Goal: Information Seeking & Learning: Learn about a topic

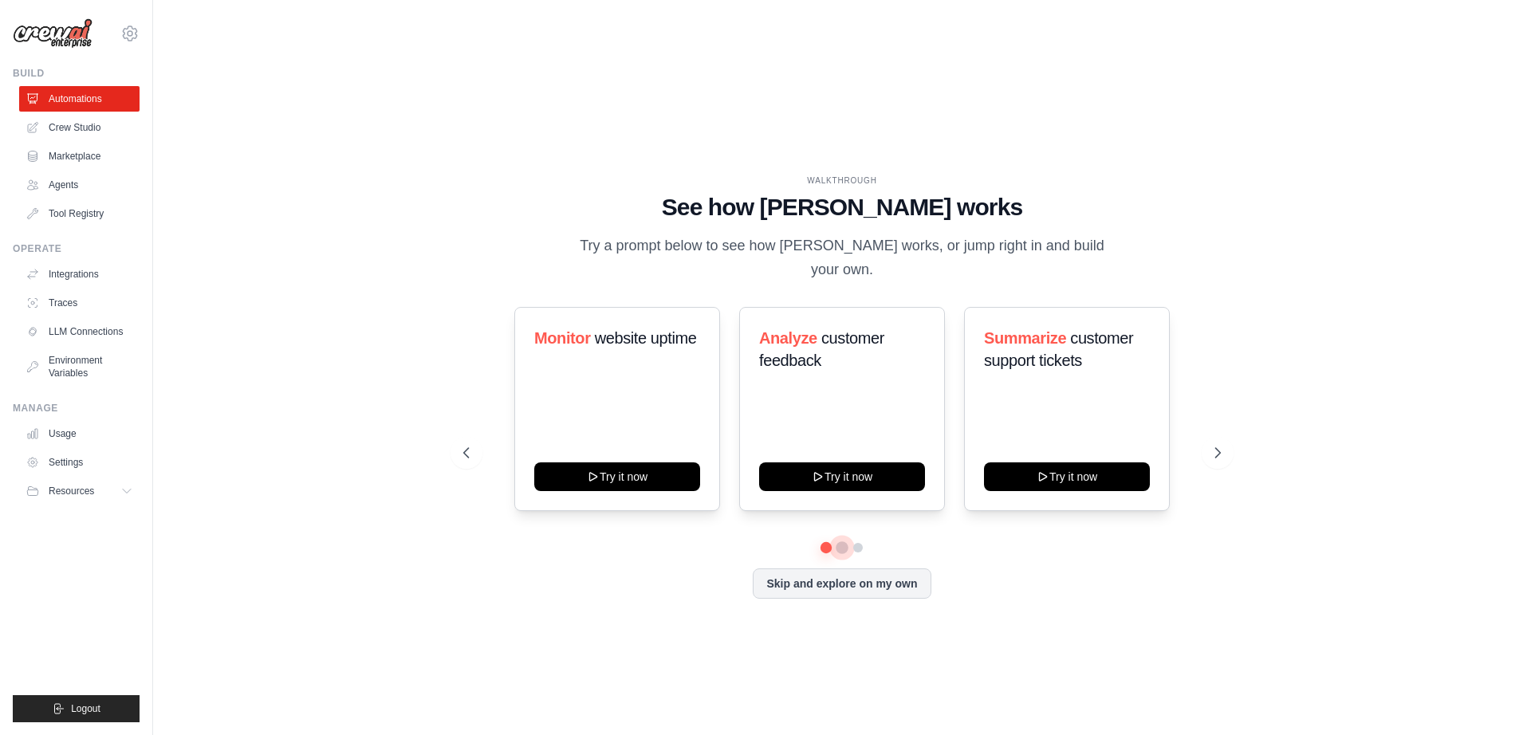
click at [839, 542] on button at bounding box center [842, 548] width 13 height 13
click at [861, 542] on button at bounding box center [858, 548] width 13 height 13
click at [845, 542] on button at bounding box center [842, 547] width 11 height 11
click at [67, 129] on link "Crew Studio" at bounding box center [81, 128] width 120 height 26
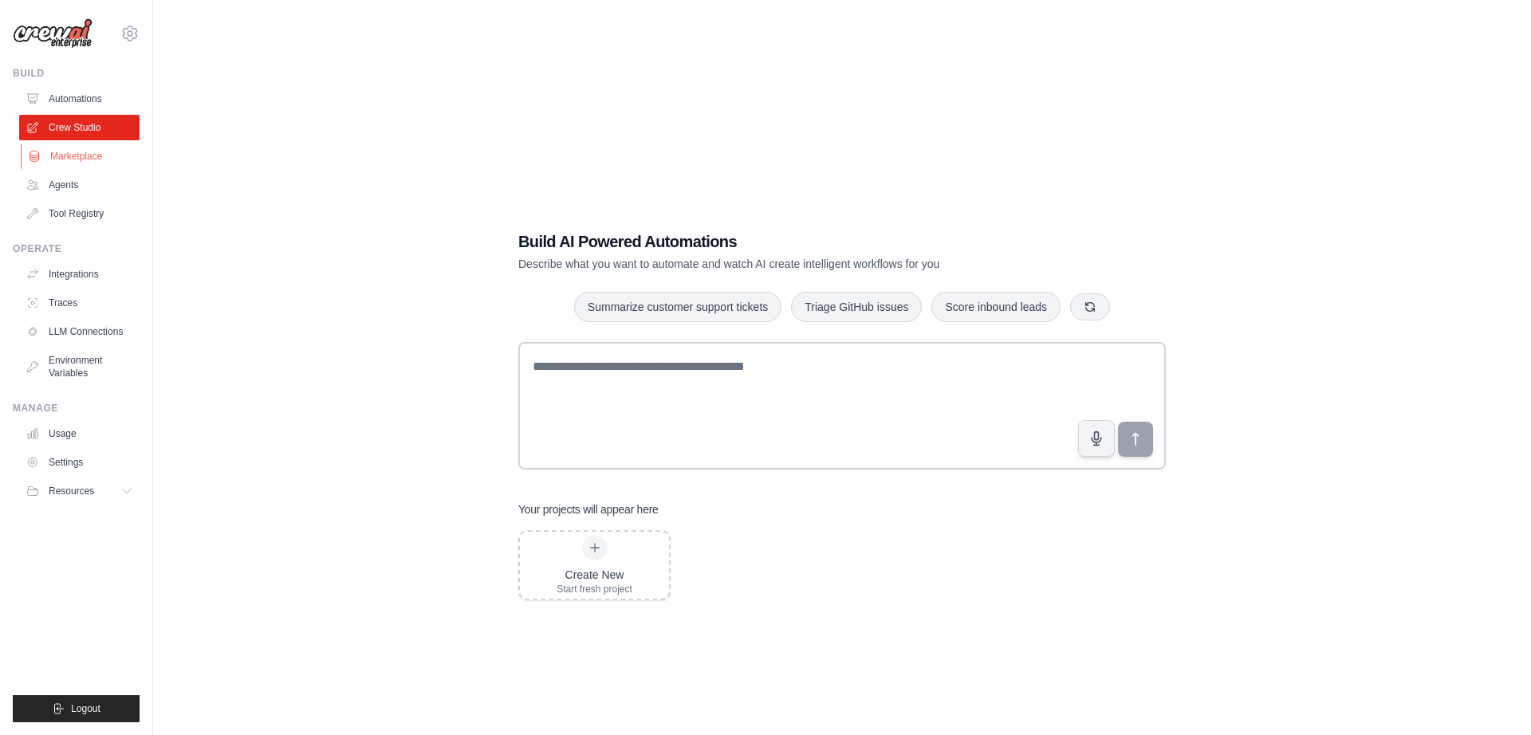
click at [85, 157] on link "Marketplace" at bounding box center [81, 157] width 120 height 26
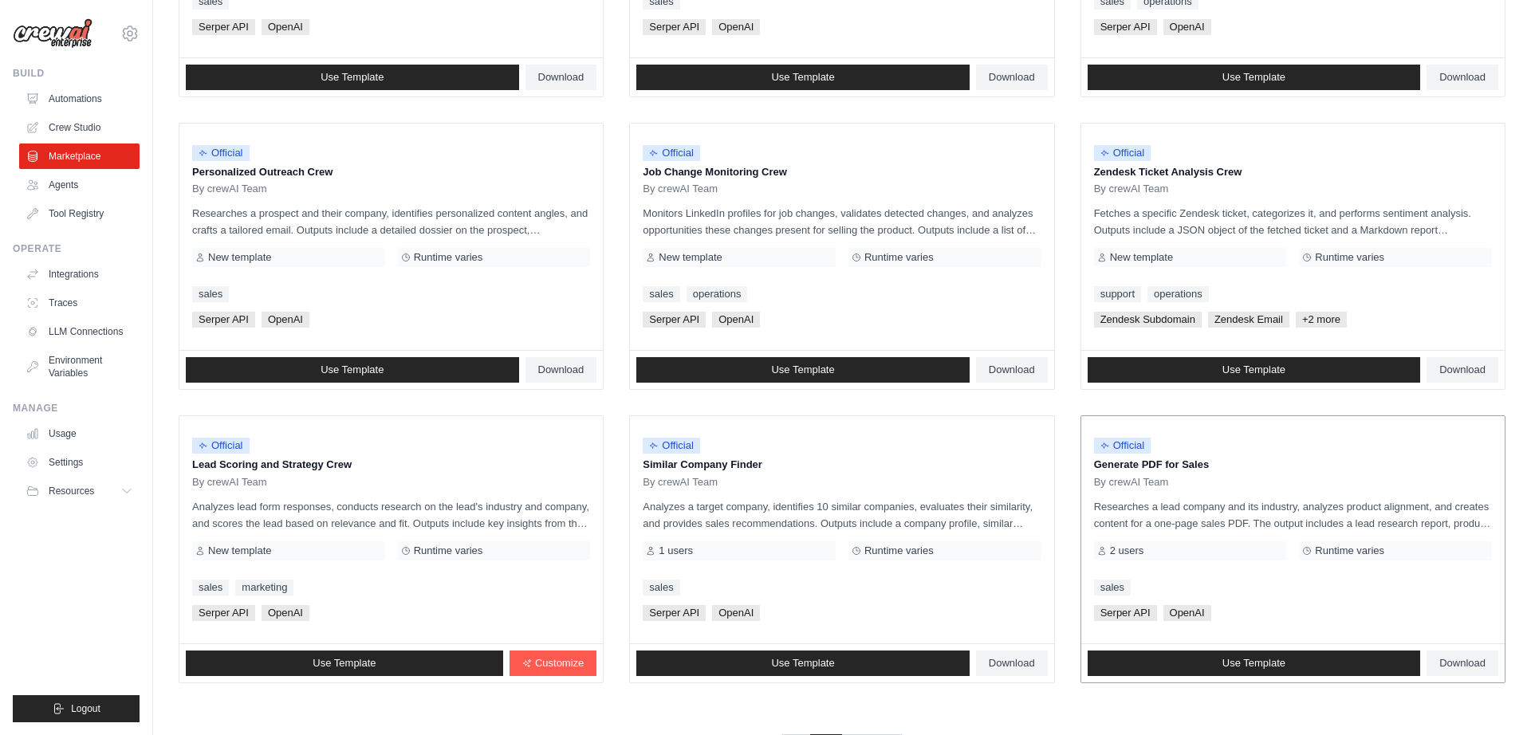
scroll to position [743, 0]
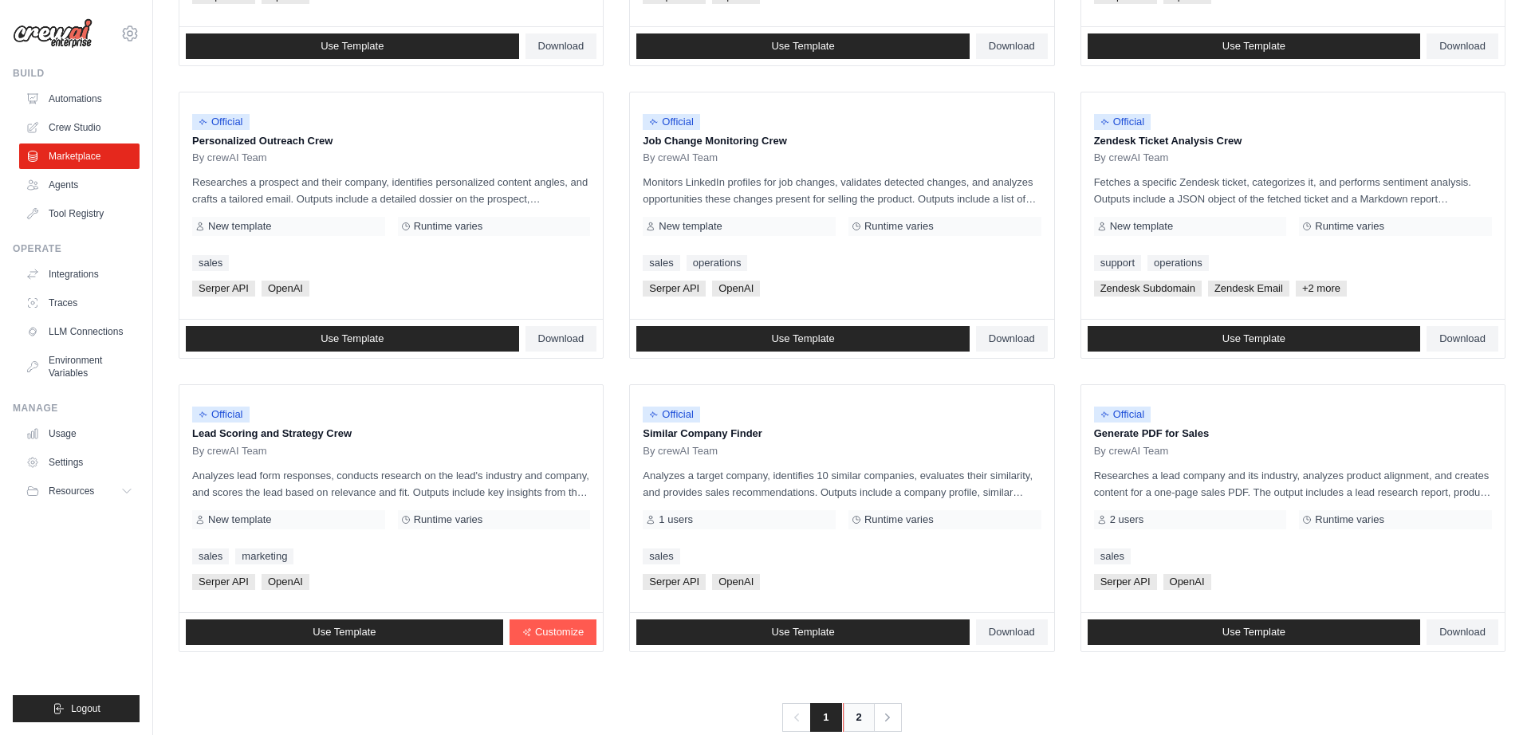
click at [857, 703] on link "2" at bounding box center [859, 717] width 32 height 29
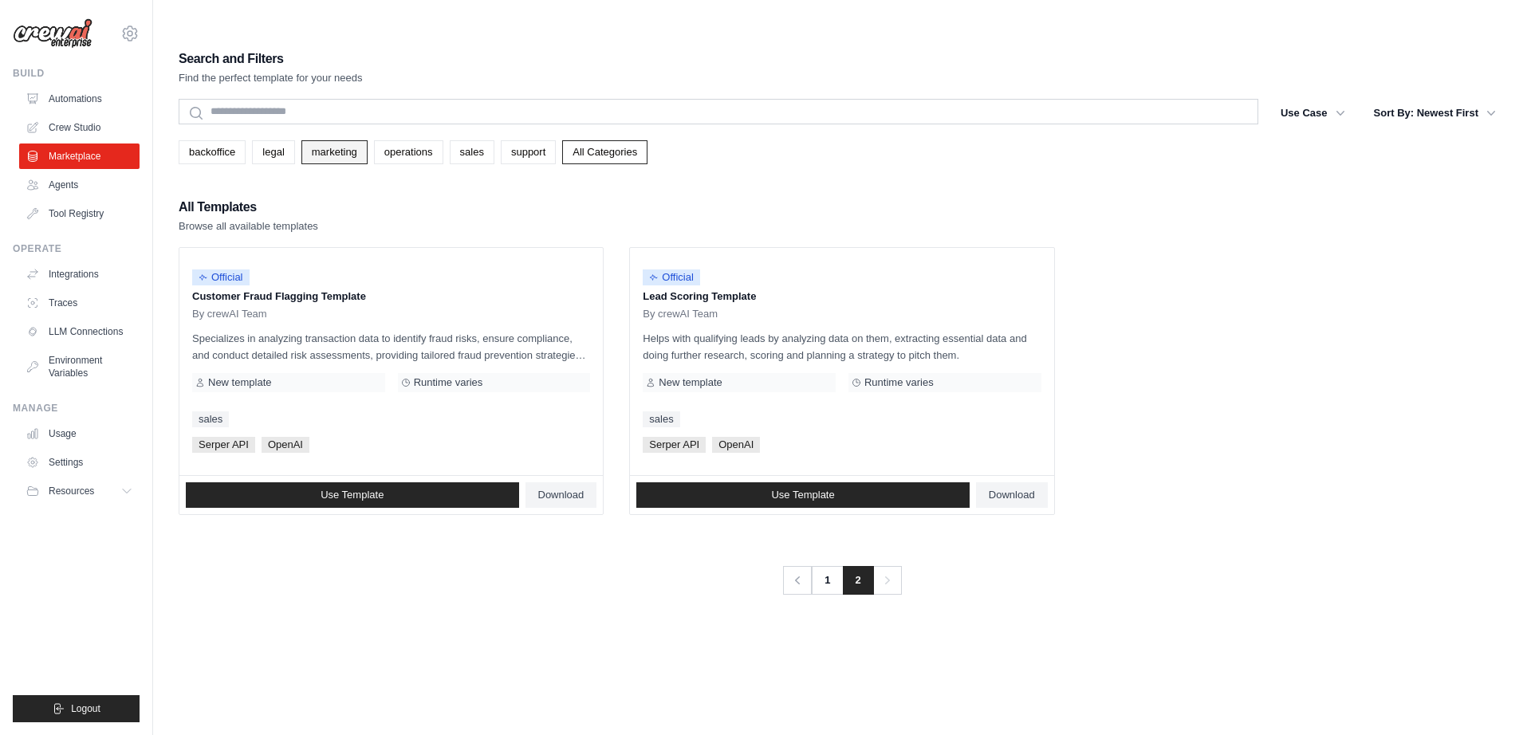
click at [322, 140] on link "marketing" at bounding box center [334, 152] width 66 height 24
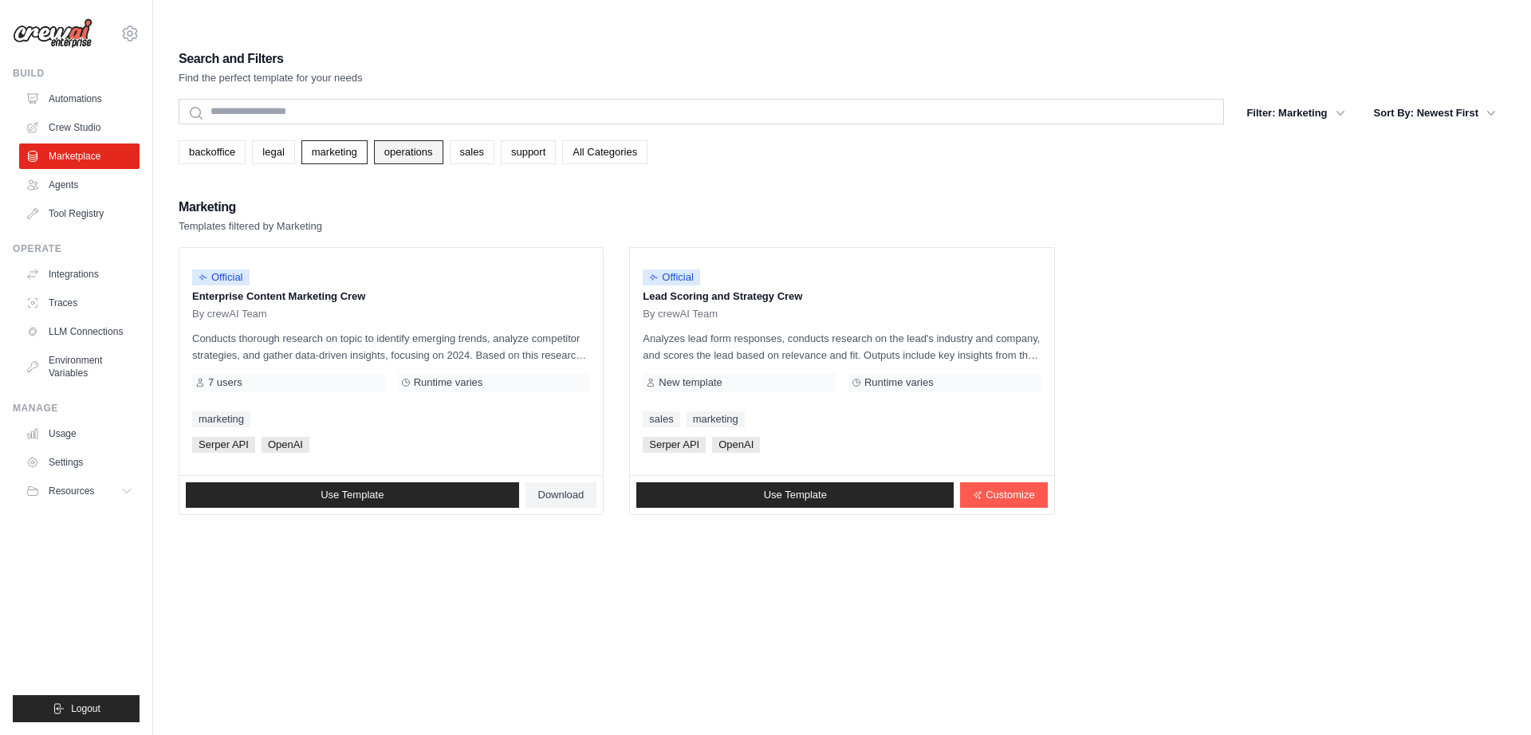
click at [396, 140] on link "operations" at bounding box center [408, 152] width 69 height 24
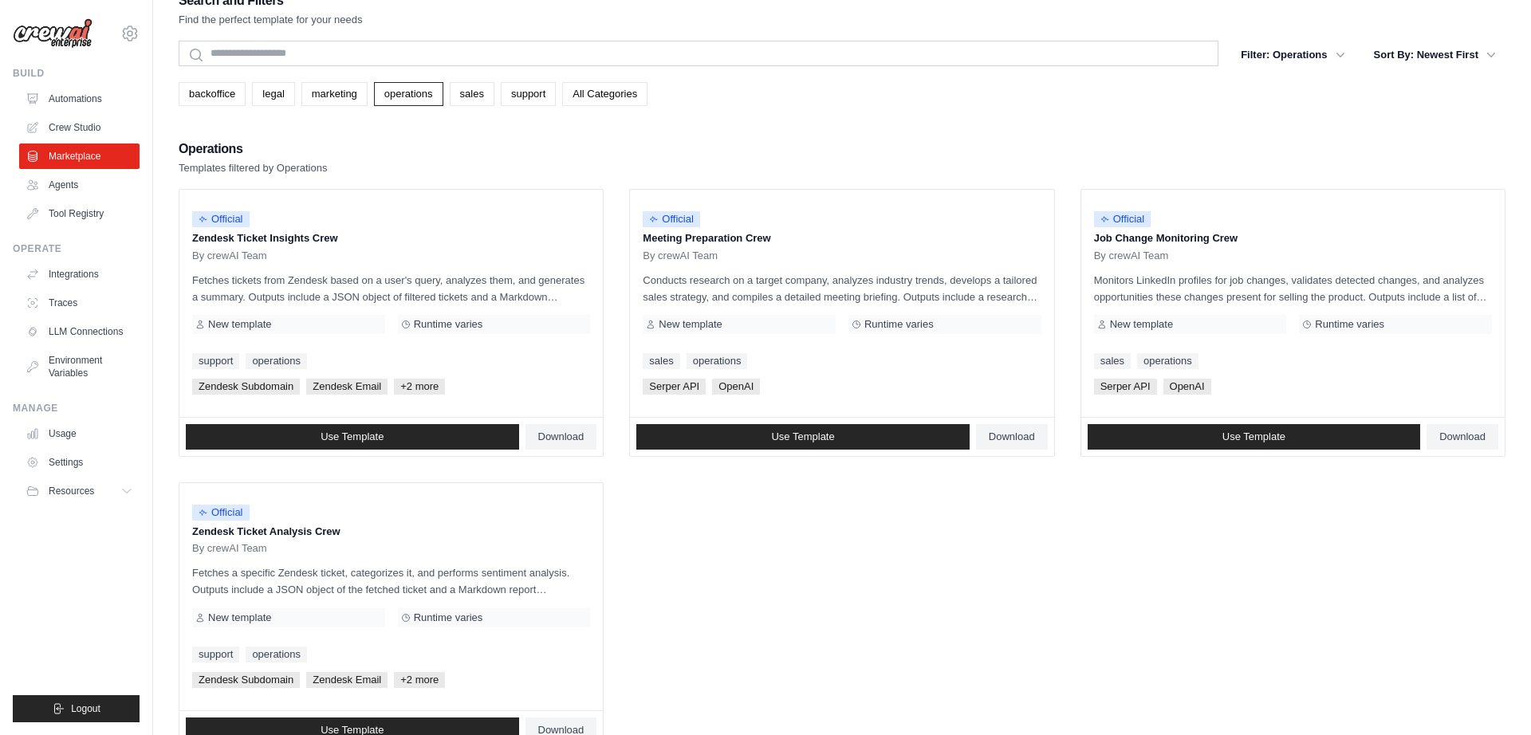
scroll to position [57, 0]
click at [227, 83] on link "backoffice" at bounding box center [212, 95] width 67 height 24
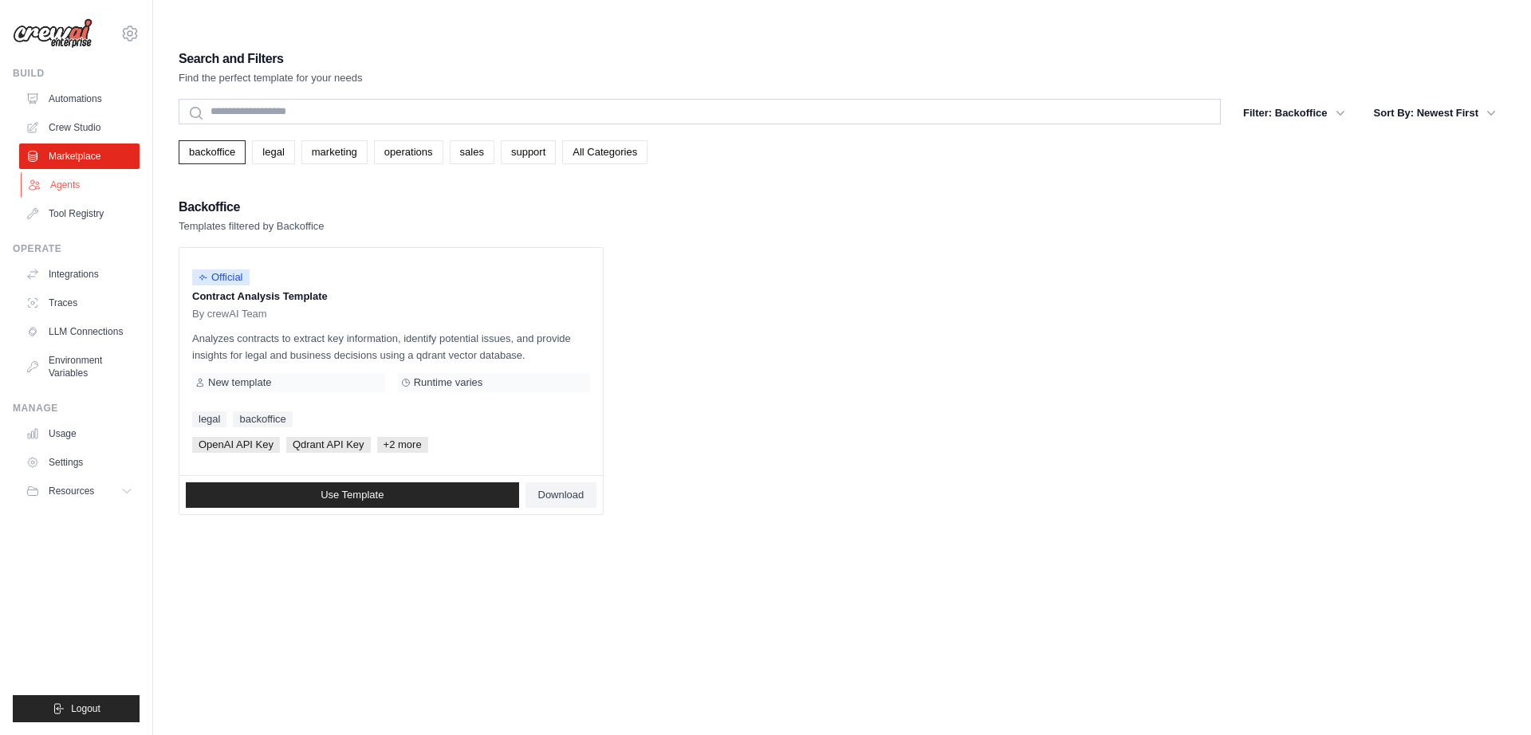
click at [76, 186] on link "Agents" at bounding box center [81, 185] width 120 height 26
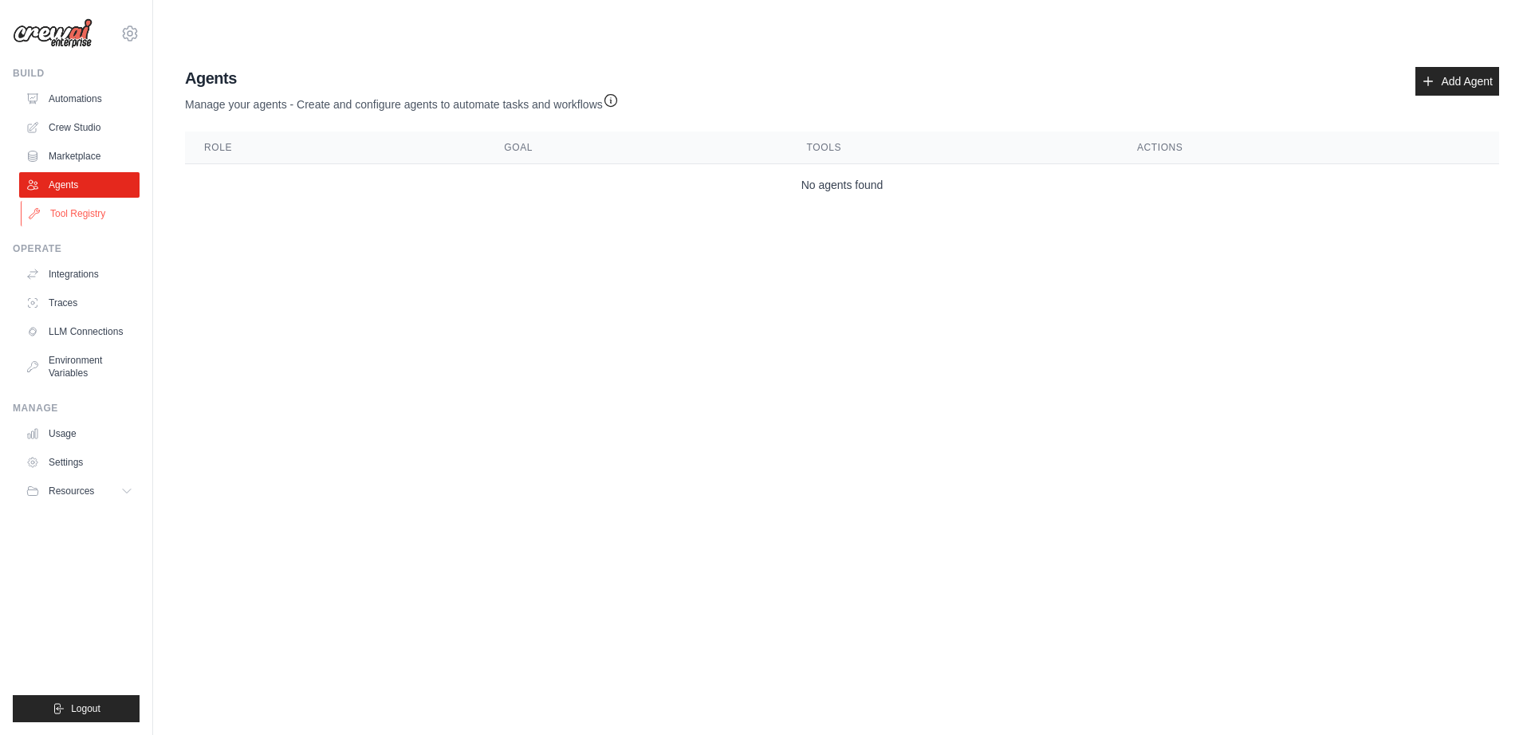
click at [100, 212] on link "Tool Registry" at bounding box center [81, 214] width 120 height 26
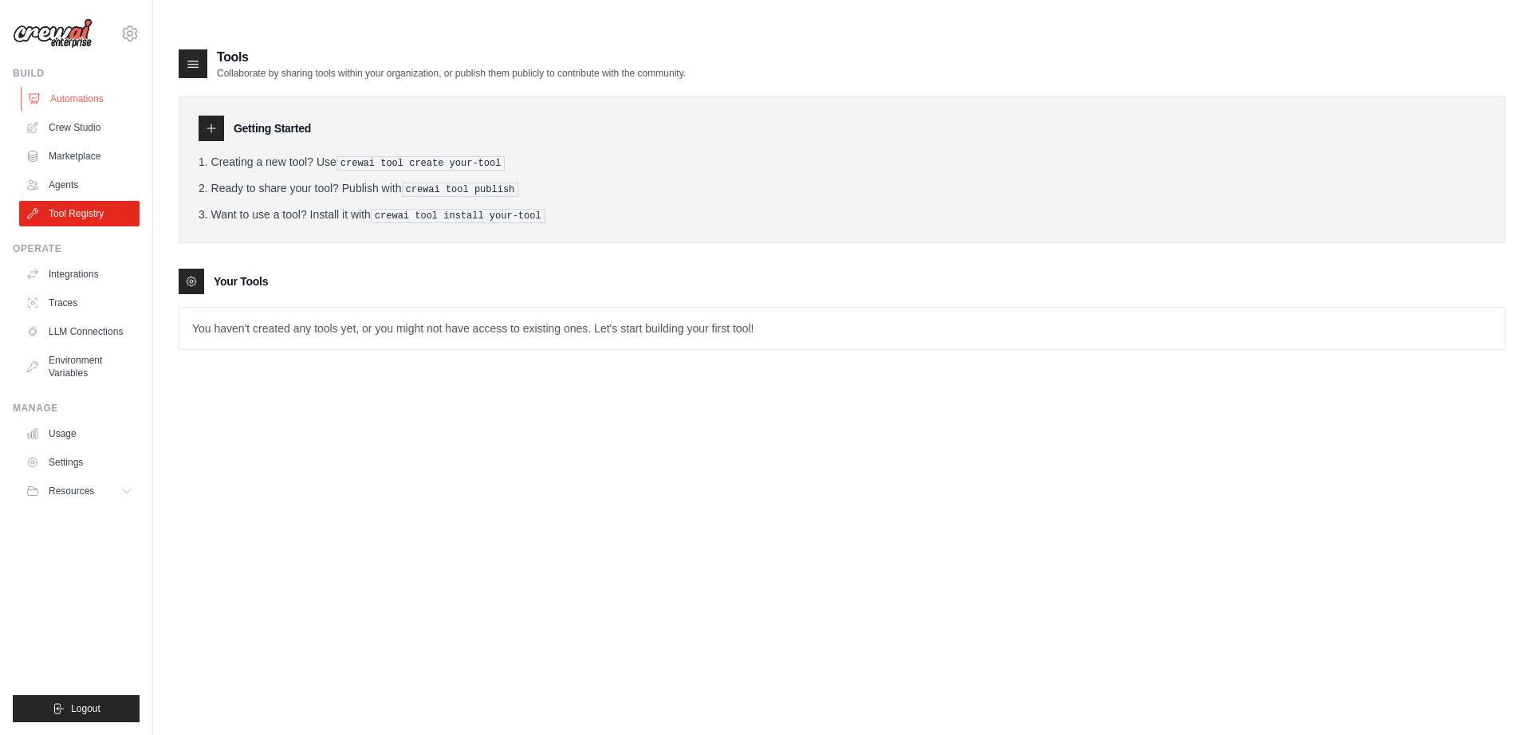
click at [83, 100] on link "Automations" at bounding box center [81, 99] width 120 height 26
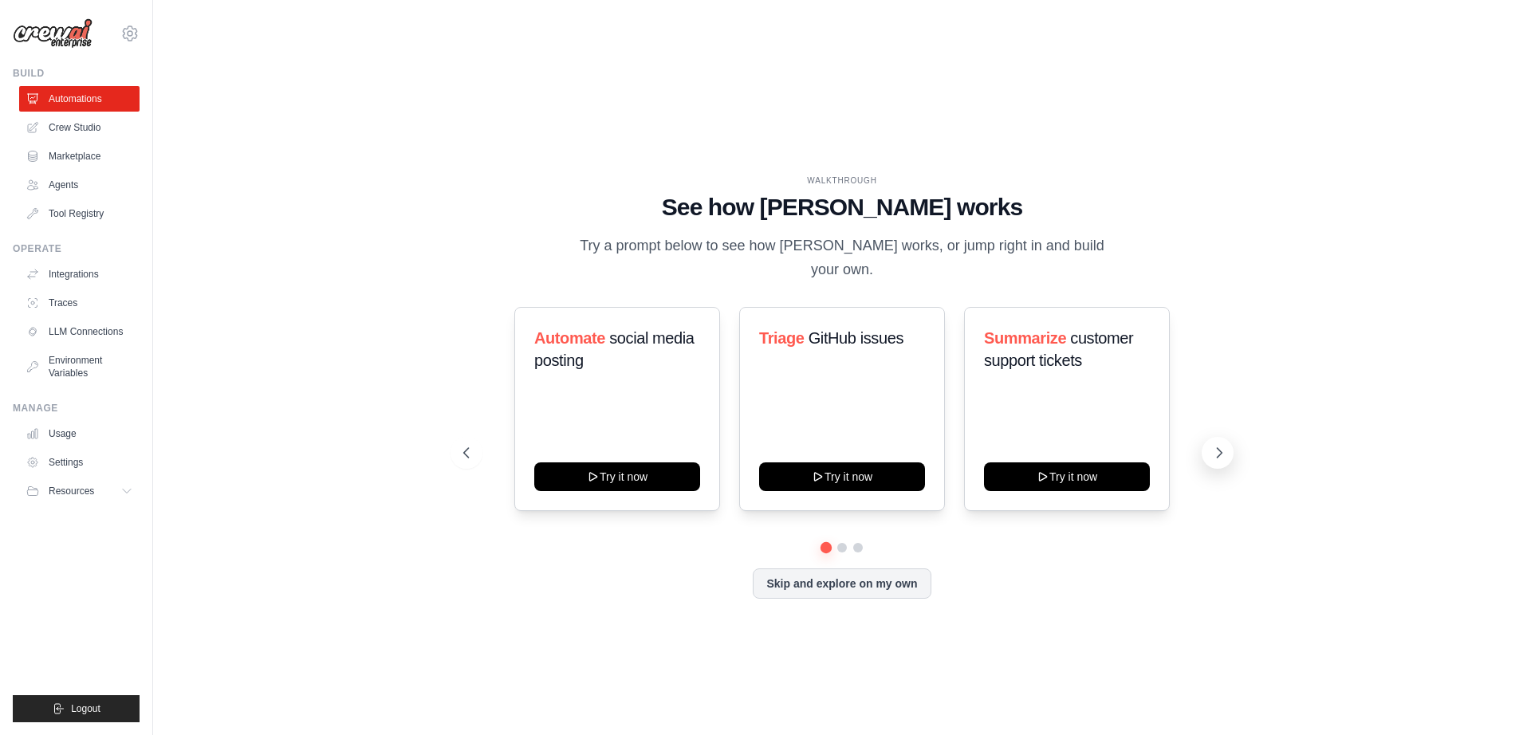
click at [1225, 445] on icon at bounding box center [1220, 453] width 16 height 16
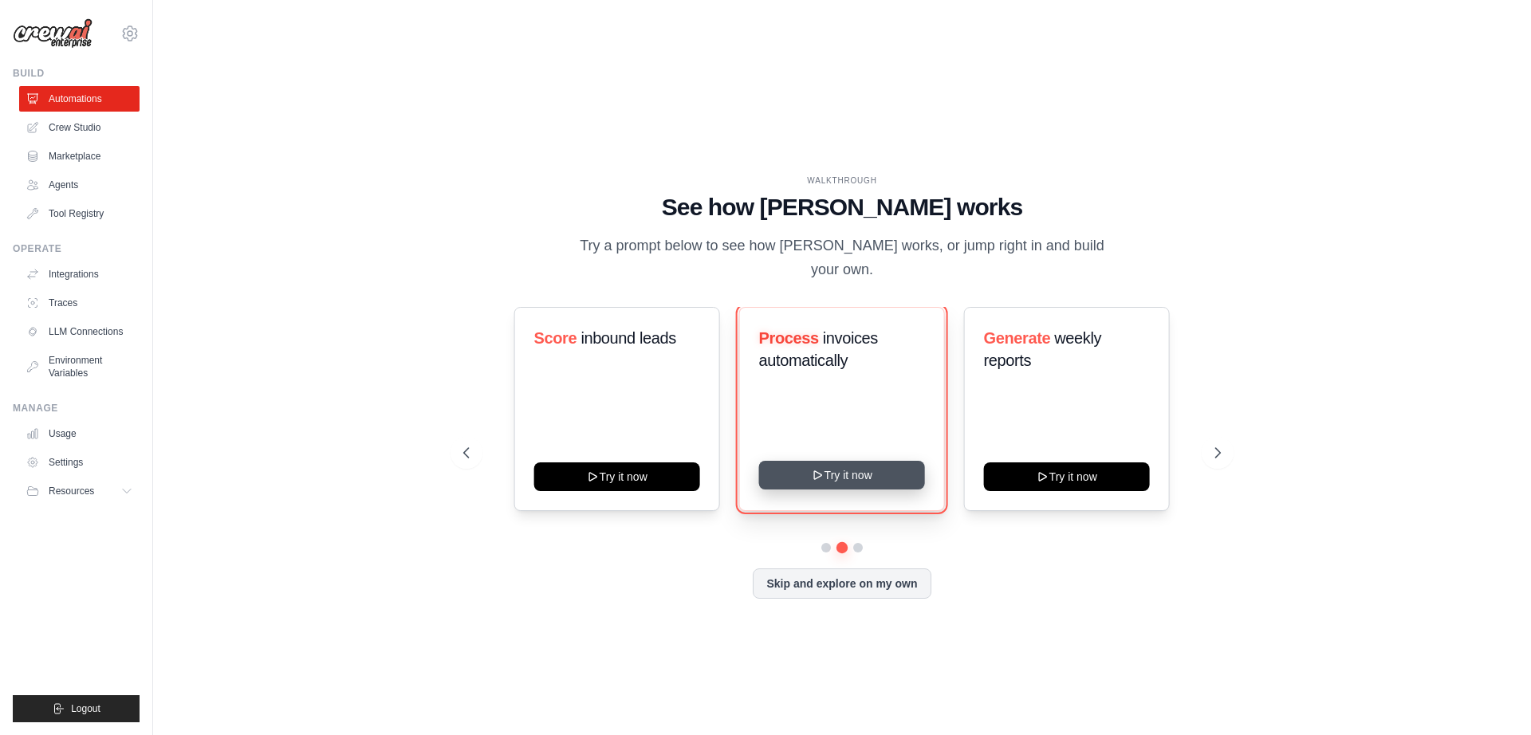
click at [853, 461] on button "Try it now" at bounding box center [842, 475] width 166 height 29
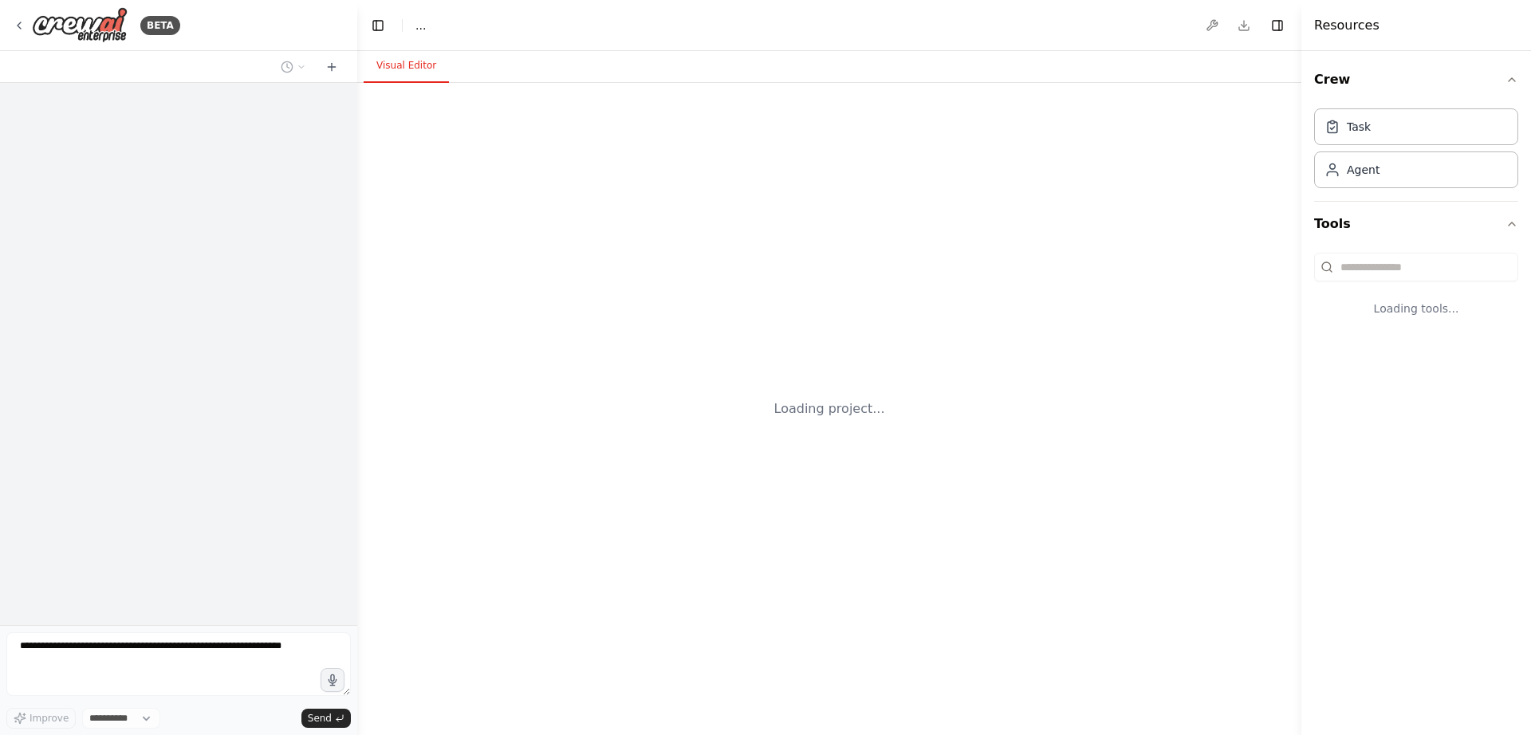
select select "****"
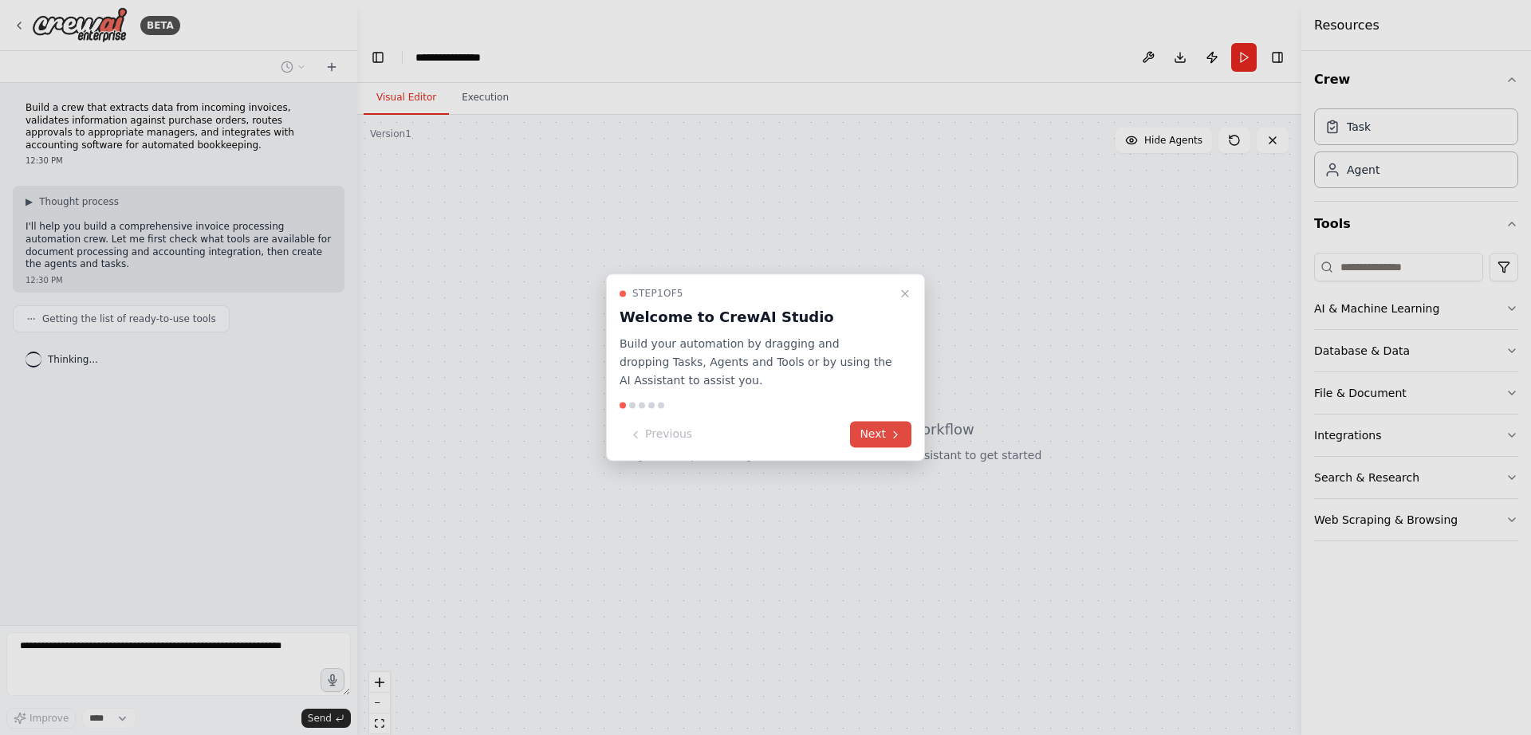
click at [876, 435] on button "Next" at bounding box center [880, 435] width 61 height 26
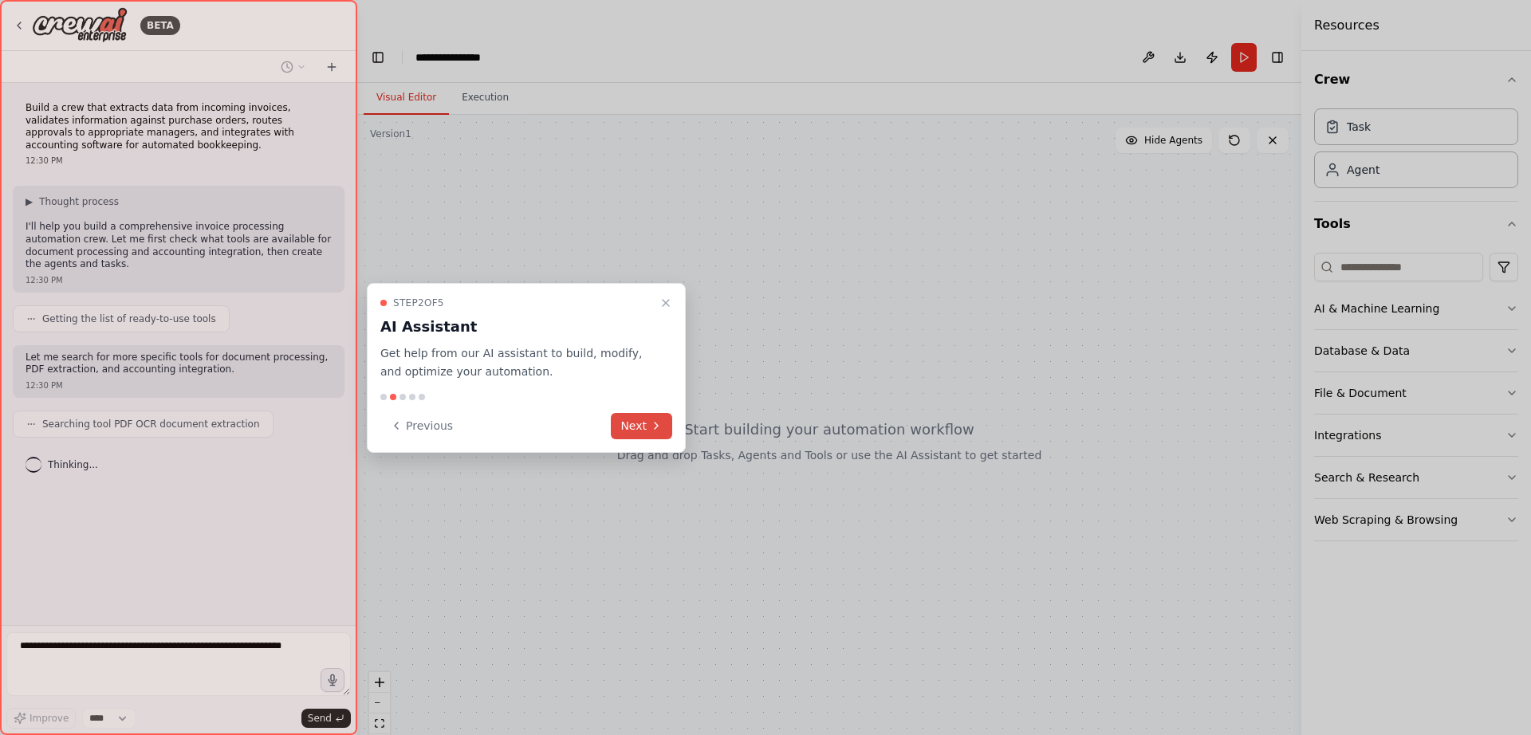
click at [642, 425] on button "Next" at bounding box center [641, 426] width 61 height 26
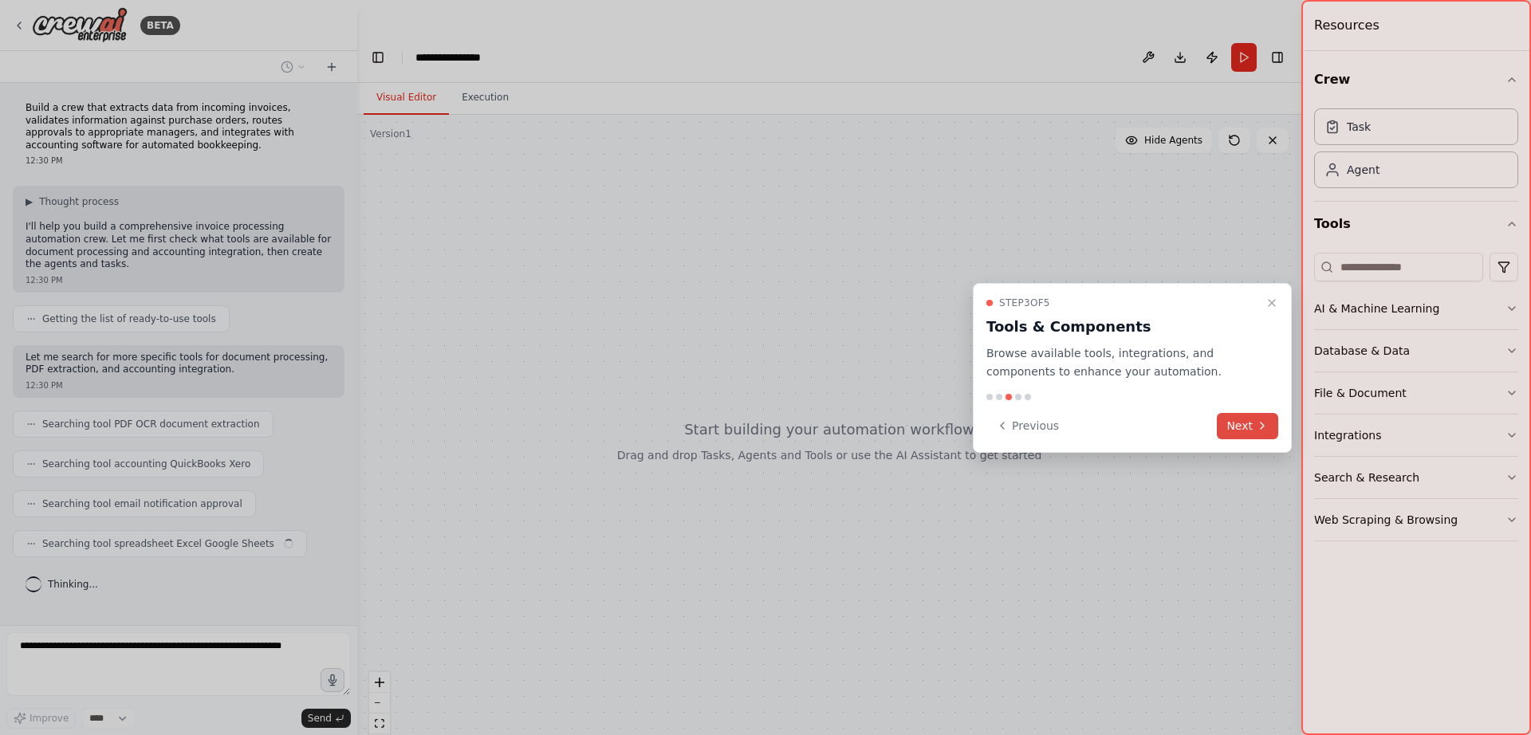
click at [1257, 424] on icon at bounding box center [1262, 426] width 13 height 13
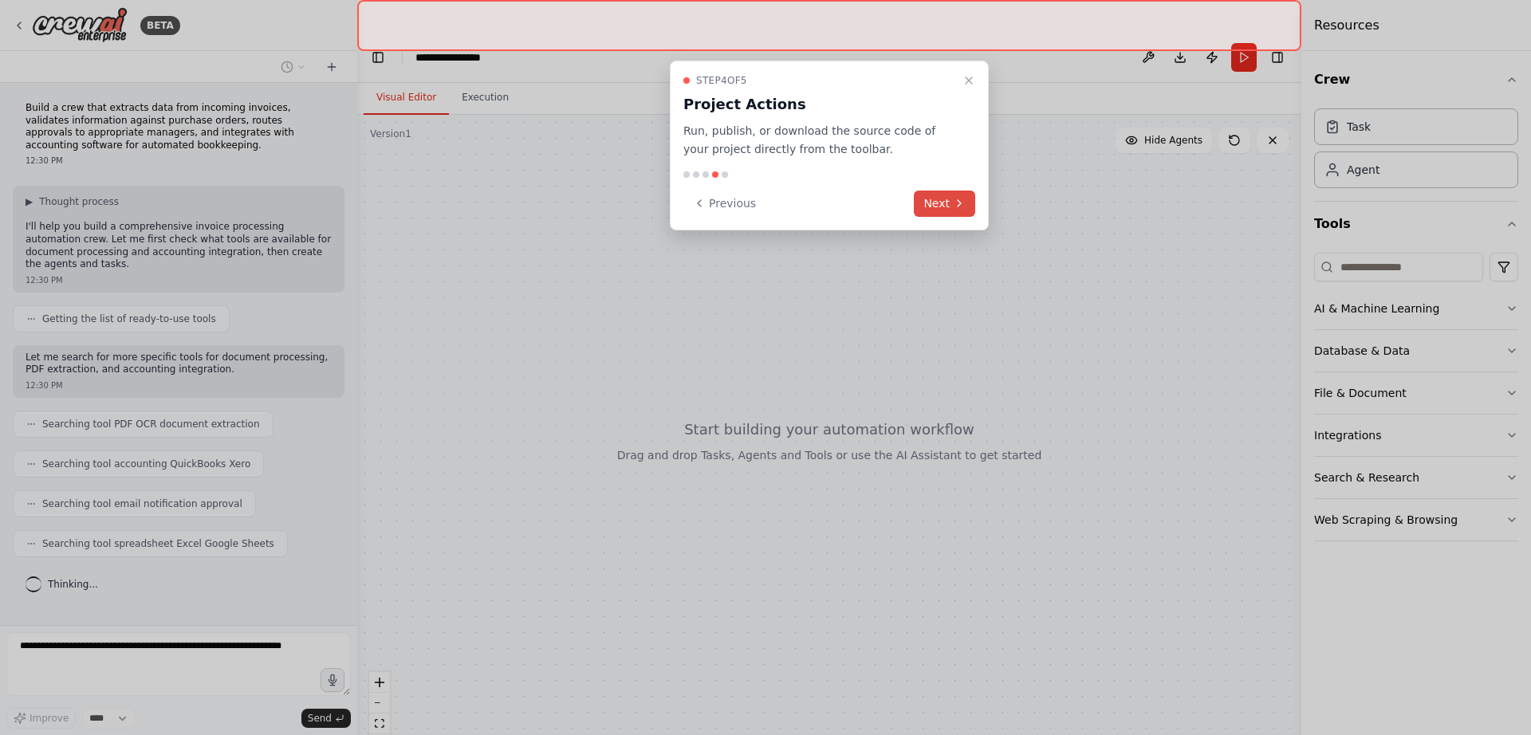
click at [937, 204] on button "Next" at bounding box center [944, 204] width 61 height 26
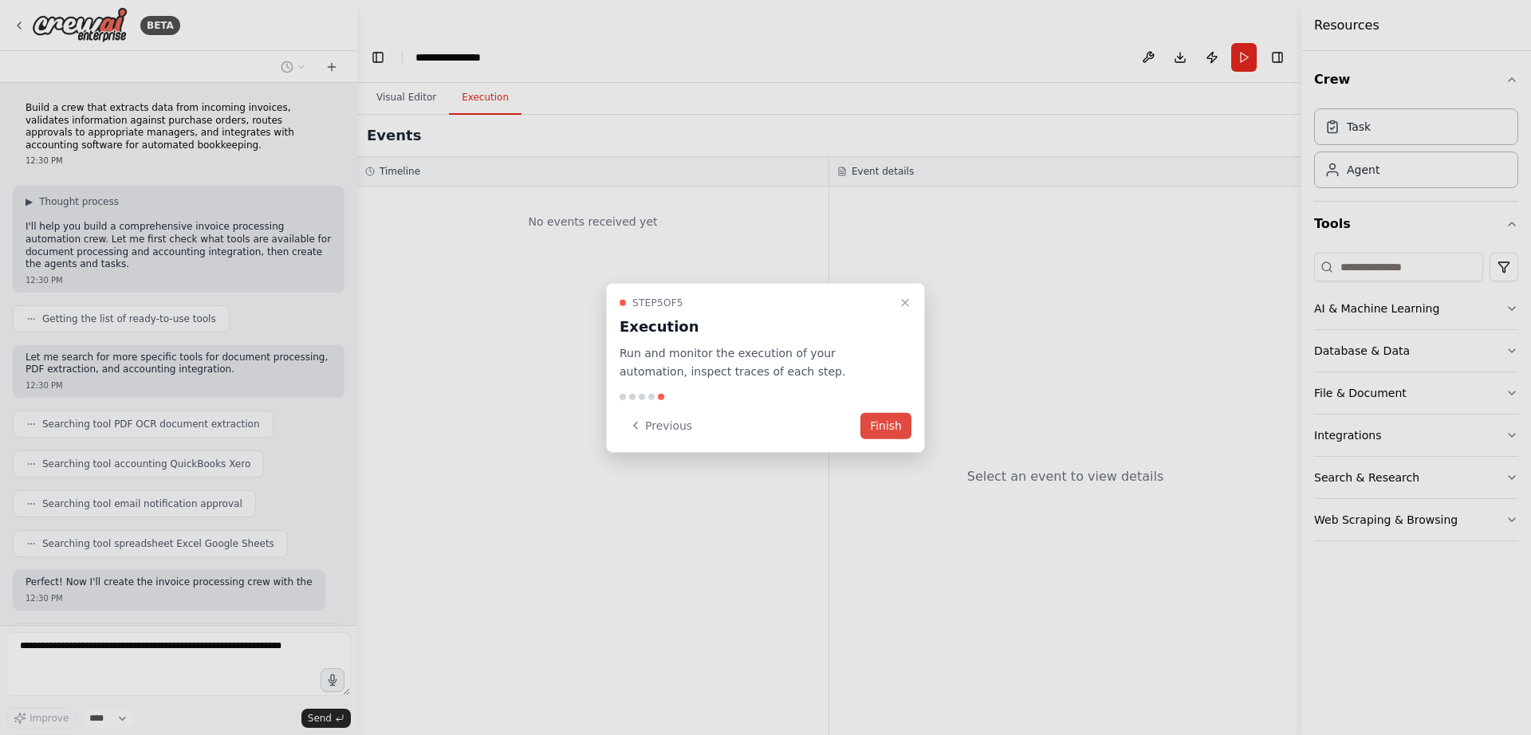
scroll to position [104, 0]
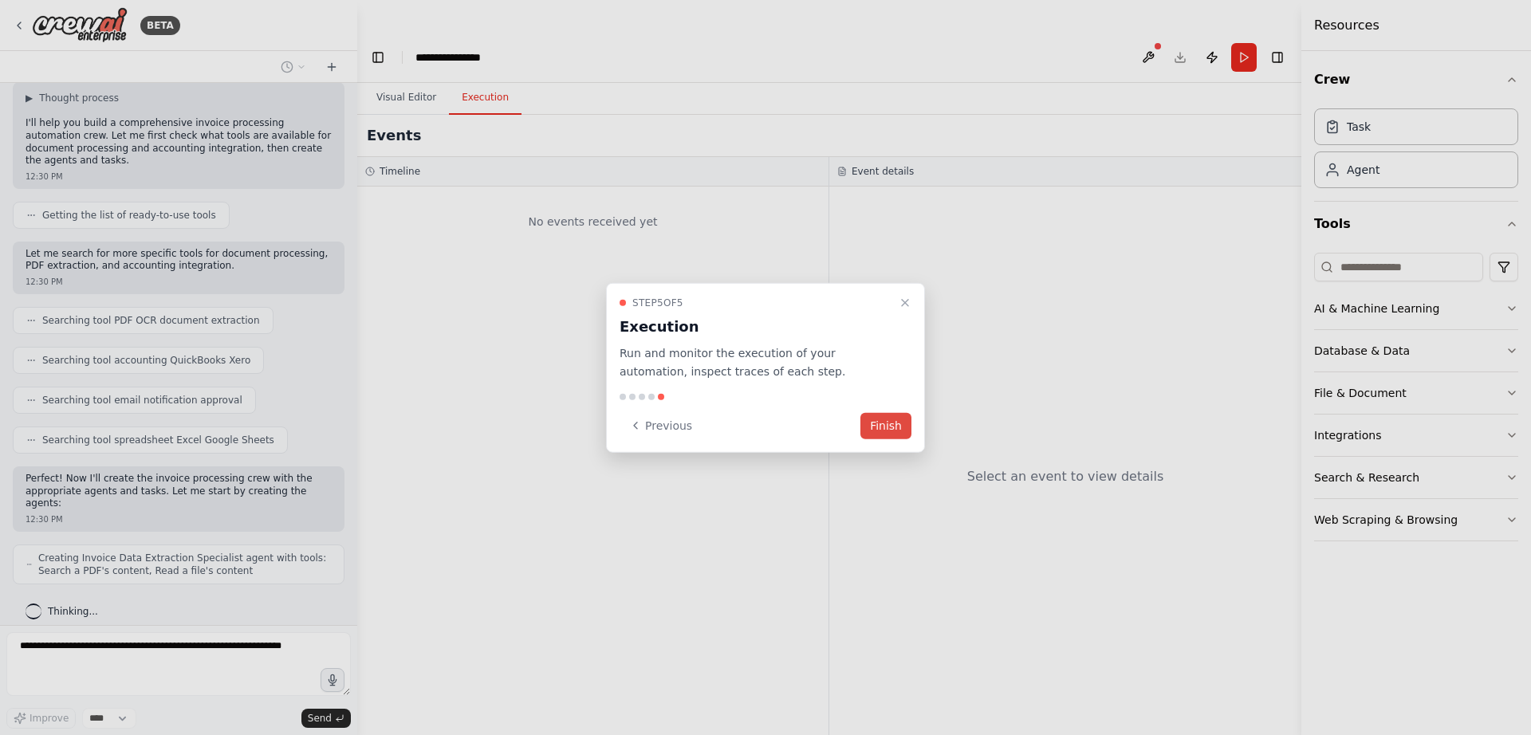
click at [883, 424] on button "Finish" at bounding box center [886, 425] width 51 height 26
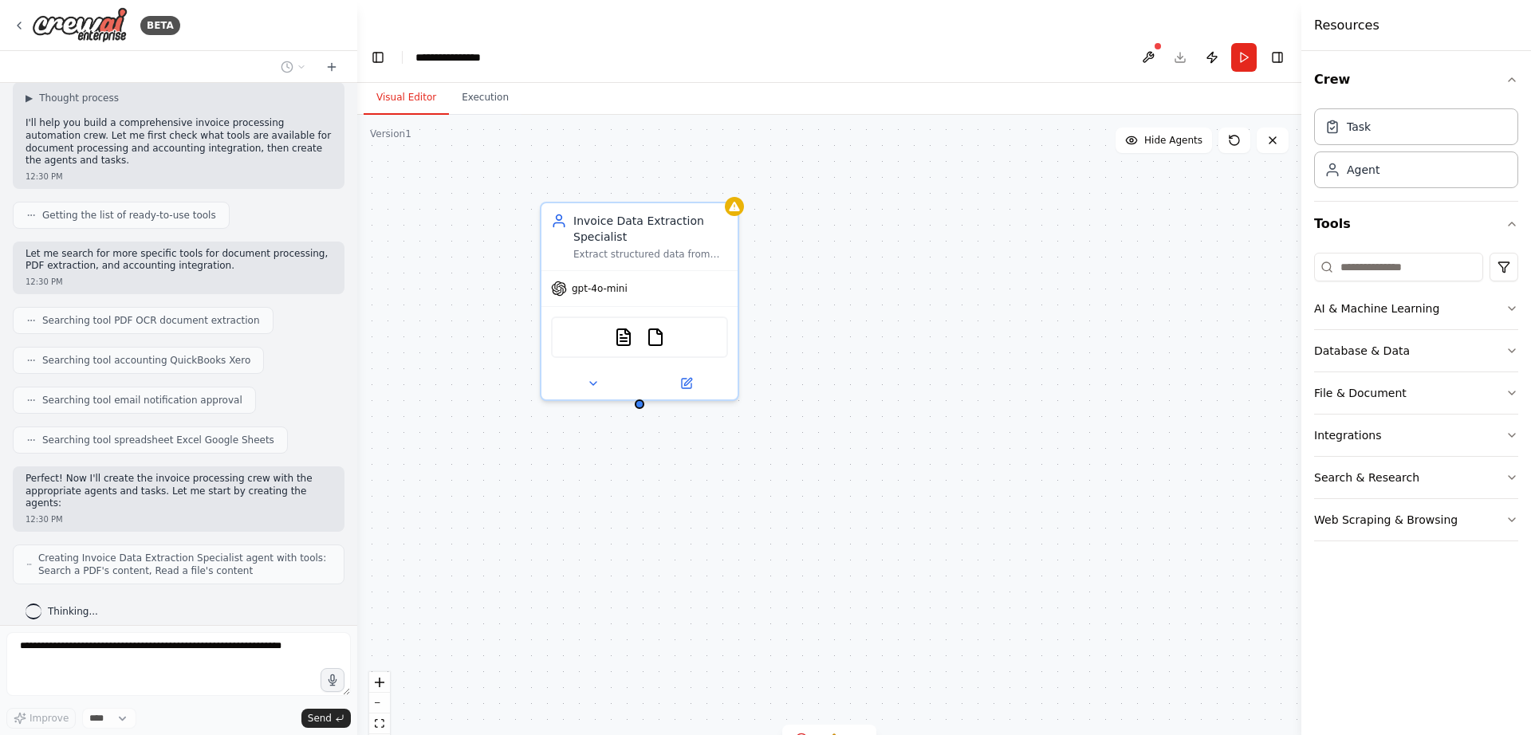
drag, startPoint x: 705, startPoint y: 254, endPoint x: 808, endPoint y: 262, distance: 103.1
click at [808, 262] on div "Invoice Data Extraction Specialist Extract structured data from incoming invoic…" at bounding box center [829, 441] width 944 height 652
click at [680, 245] on div "Extract structured data from incoming invoices including vendor information, in…" at bounding box center [650, 251] width 155 height 13
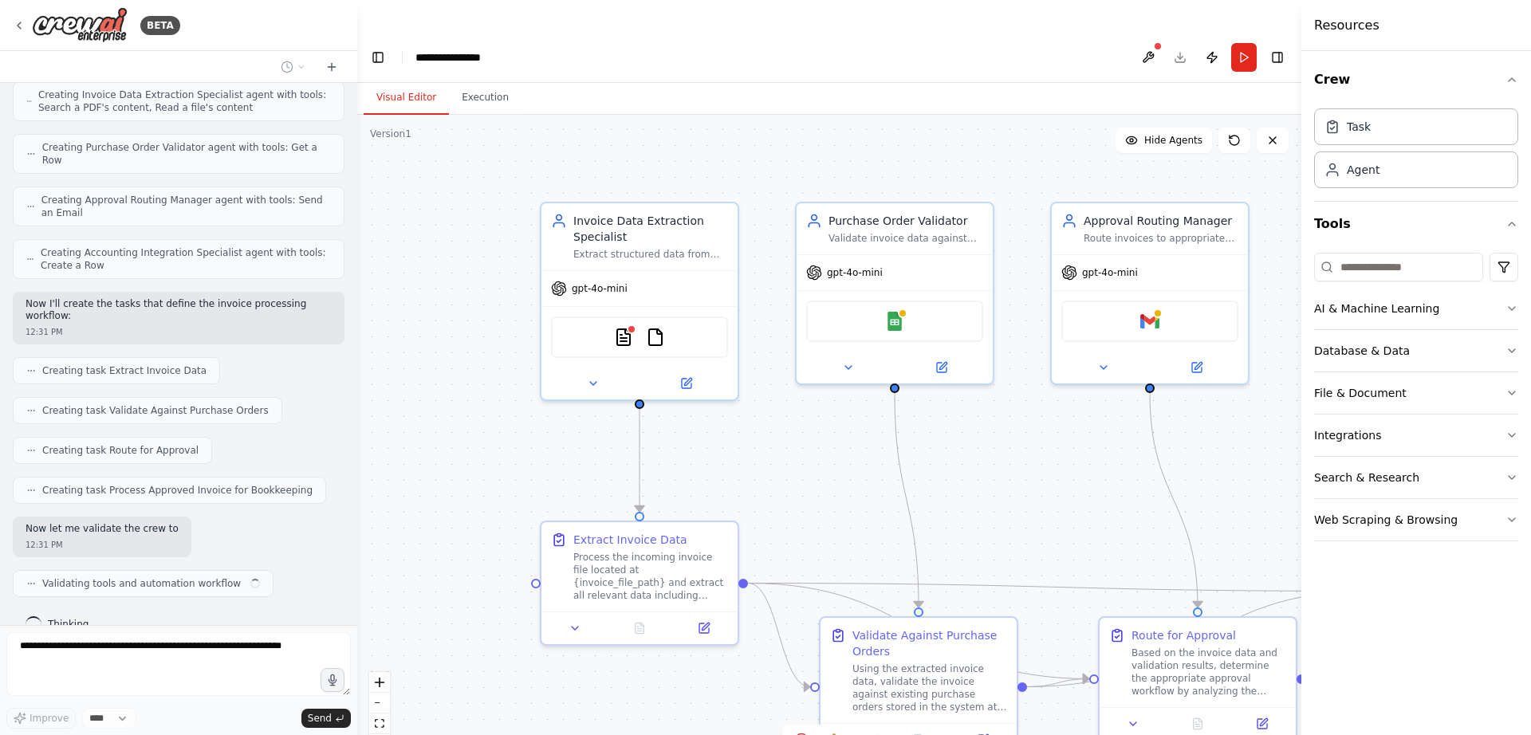
scroll to position [580, 0]
